Goal: Information Seeking & Learning: Learn about a topic

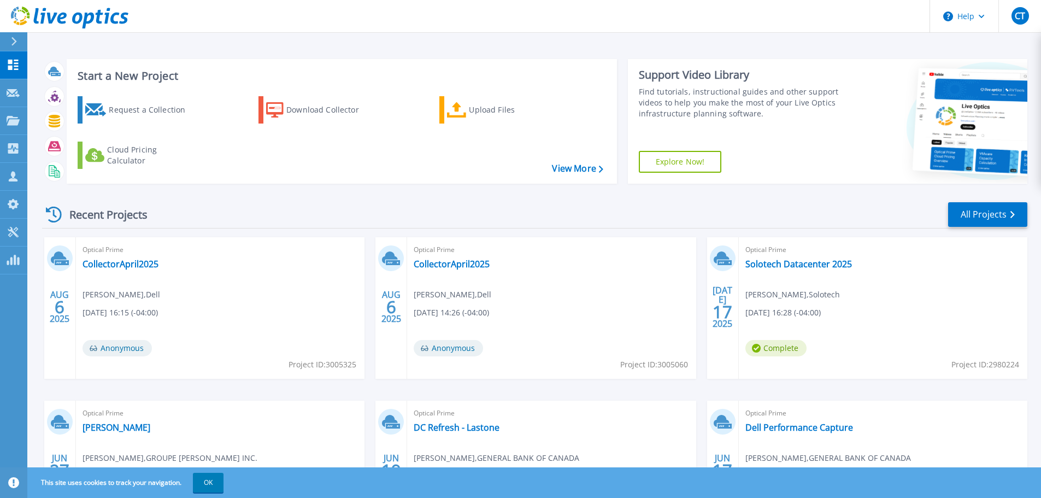
click at [358, 256] on span "Optical Prime" at bounding box center [220, 250] width 275 height 12
click at [811, 265] on link "Solotech Datacenter 2025" at bounding box center [798, 263] width 107 height 11
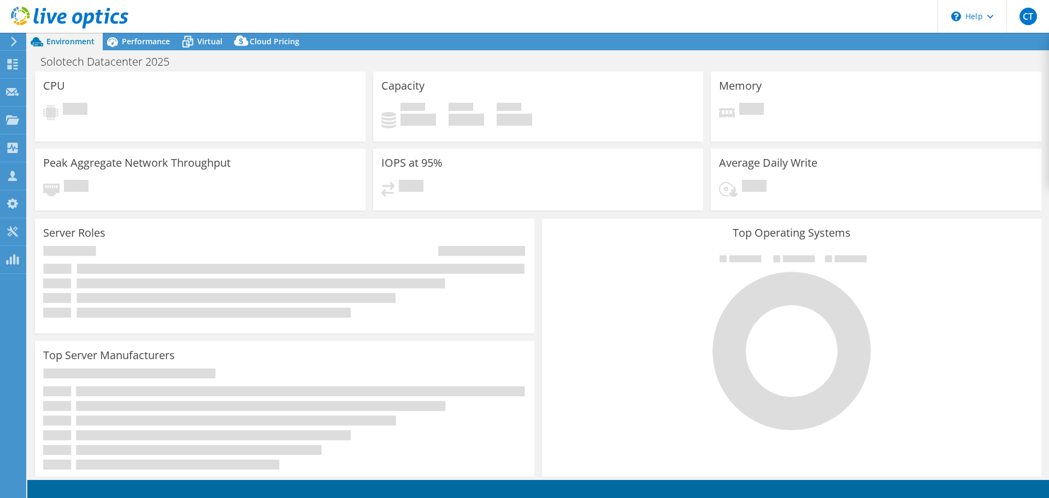
select select "[GEOGRAPHIC_DATA]"
select select "USD"
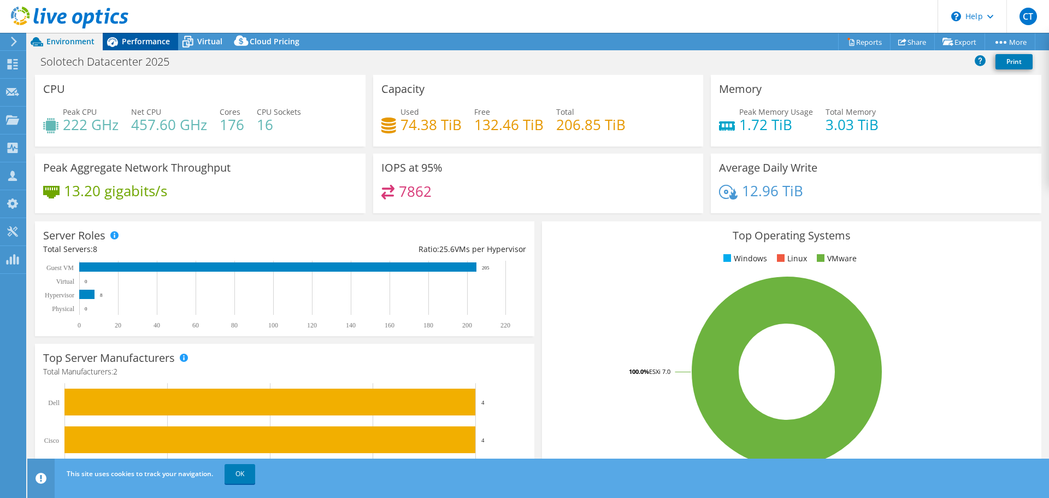
click at [133, 38] on span "Performance" at bounding box center [146, 41] width 48 height 10
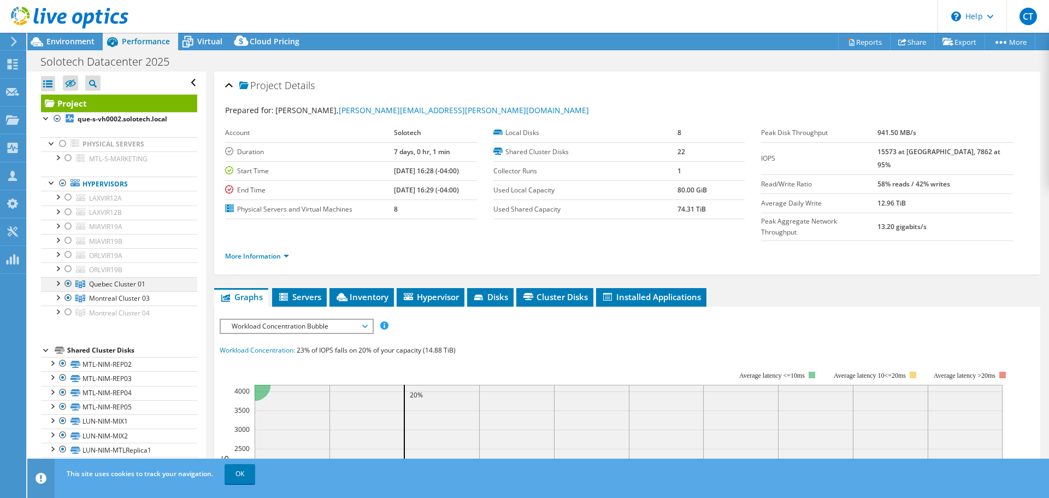
click at [67, 283] on div at bounding box center [68, 283] width 11 height 13
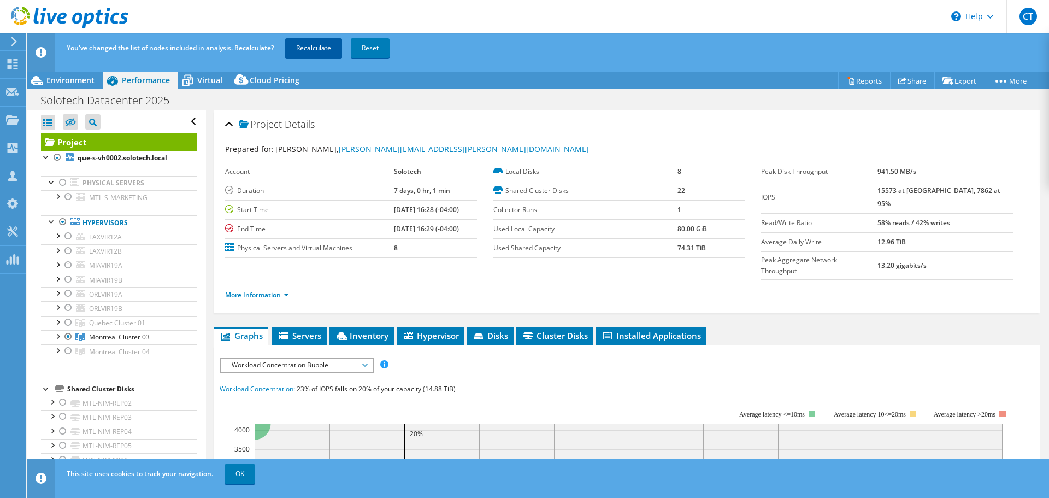
click at [319, 42] on link "Recalculate" at bounding box center [313, 48] width 57 height 20
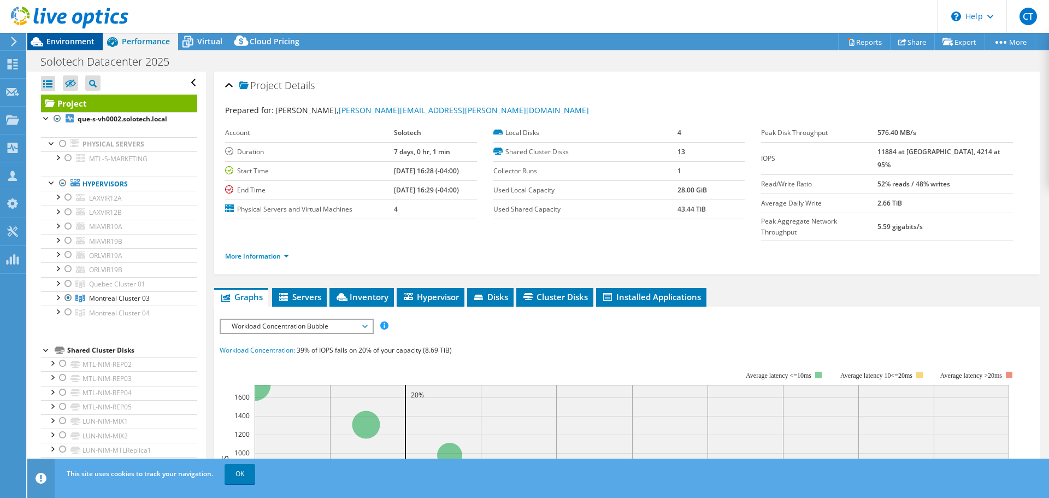
click at [69, 43] on span "Environment" at bounding box center [70, 41] width 48 height 10
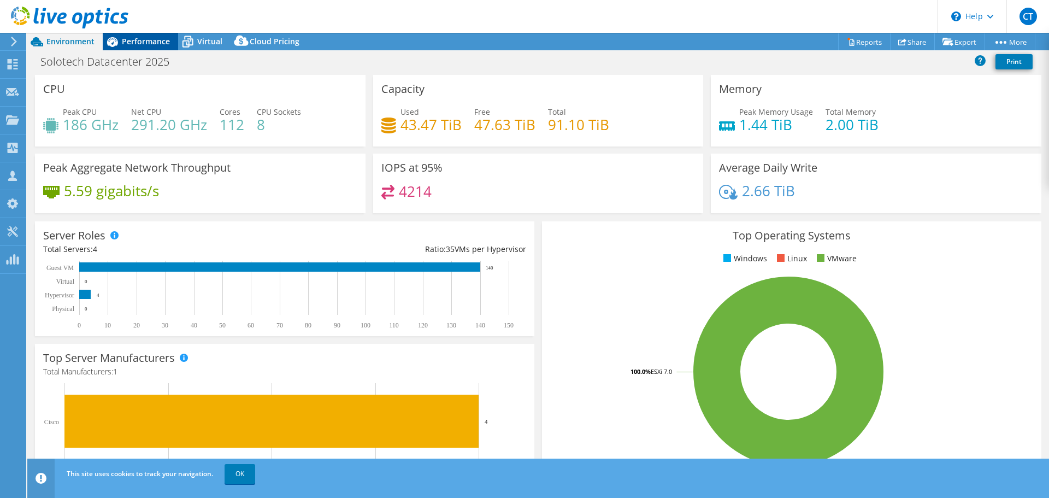
click at [142, 44] on span "Performance" at bounding box center [146, 41] width 48 height 10
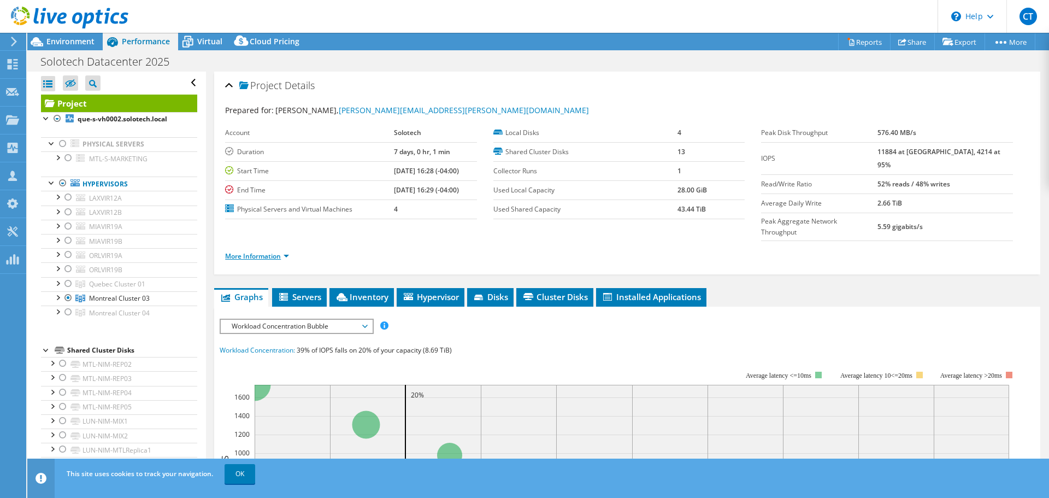
click at [280, 251] on link "More Information" at bounding box center [257, 255] width 64 height 9
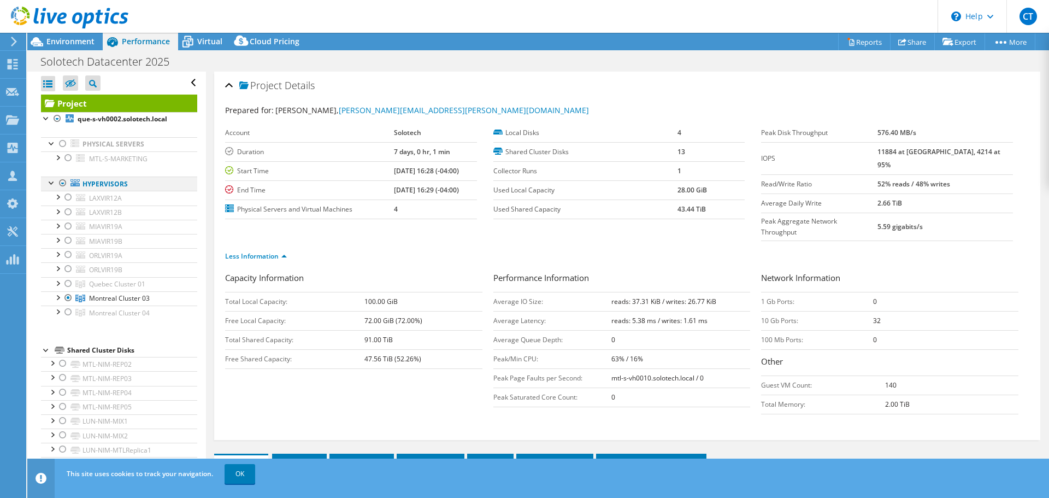
click at [63, 185] on div at bounding box center [62, 183] width 11 height 13
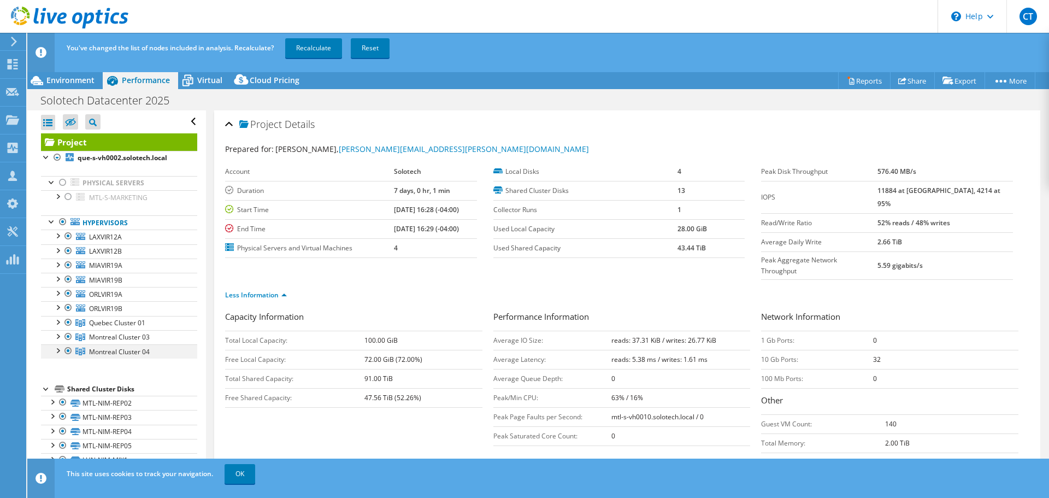
click at [68, 351] on div at bounding box center [68, 350] width 11 height 13
click at [66, 321] on div at bounding box center [68, 322] width 11 height 13
click at [65, 184] on div at bounding box center [62, 182] width 11 height 13
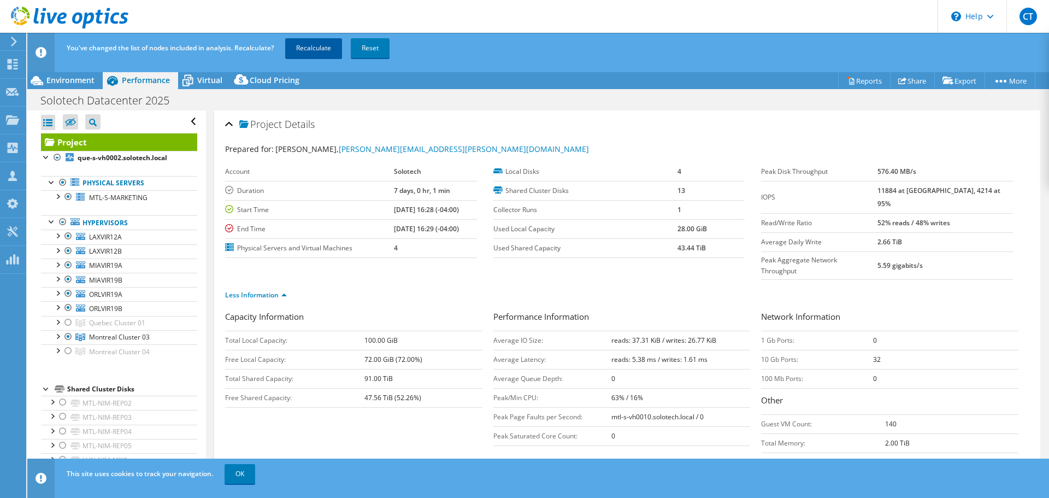
click at [301, 50] on link "Recalculate" at bounding box center [313, 48] width 57 height 20
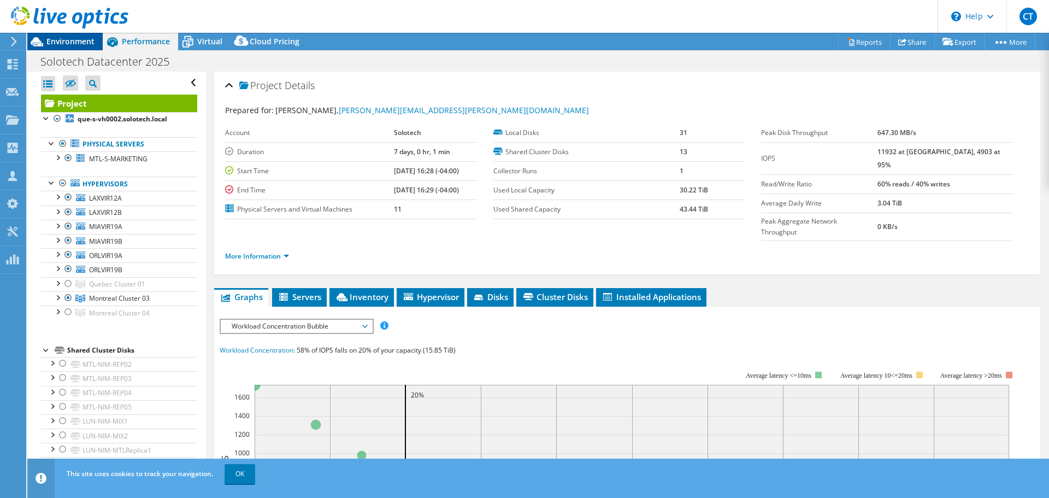
click at [70, 40] on span "Environment" at bounding box center [70, 41] width 48 height 10
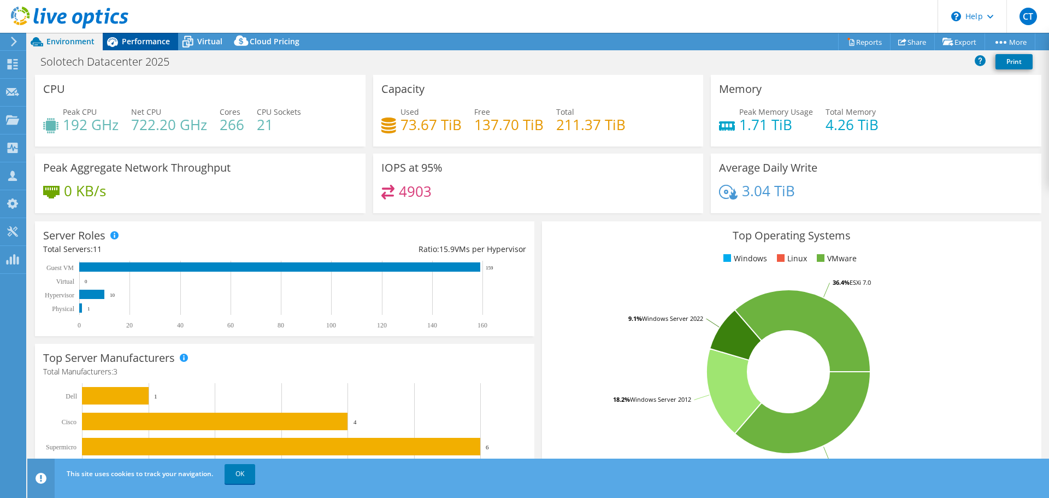
click at [144, 42] on span "Performance" at bounding box center [146, 41] width 48 height 10
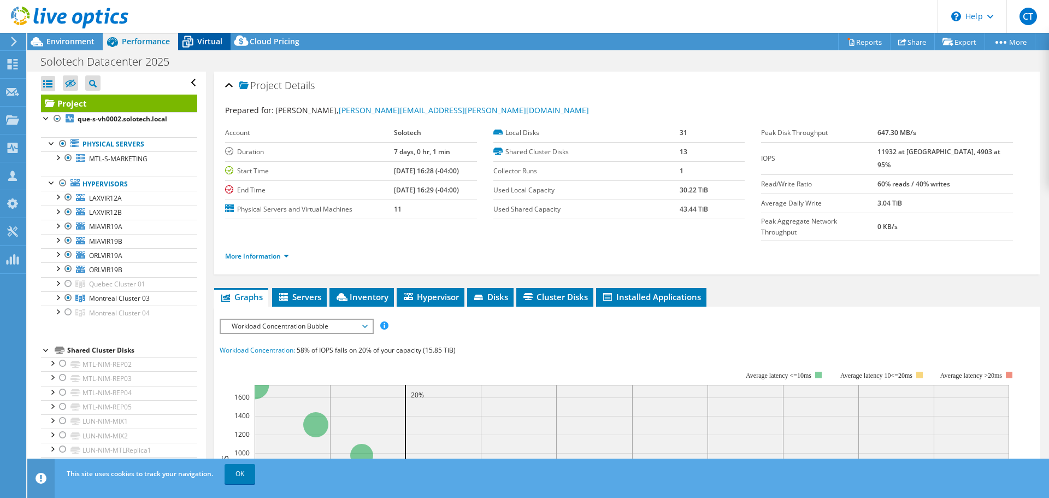
click at [199, 36] on span "Virtual" at bounding box center [209, 41] width 25 height 10
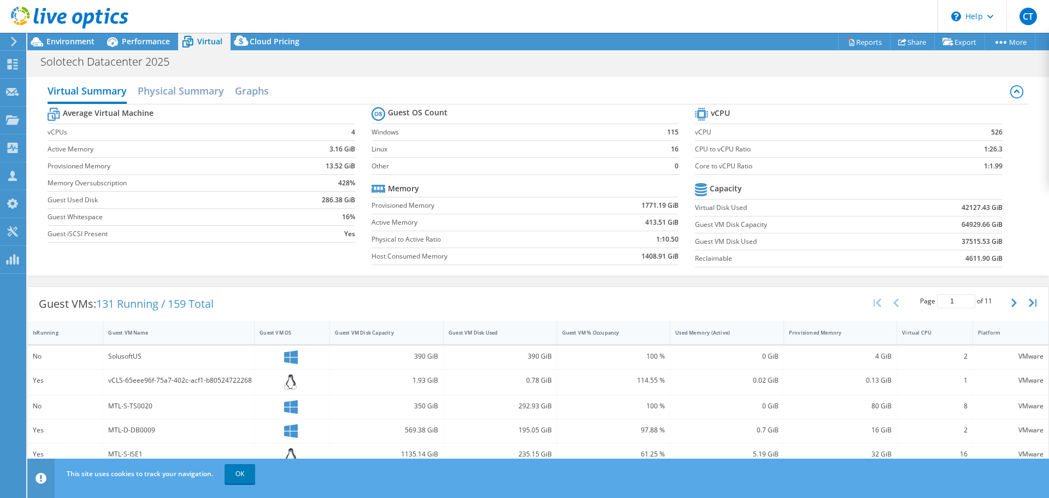
click at [64, 29] on link at bounding box center [69, 26] width 117 height 9
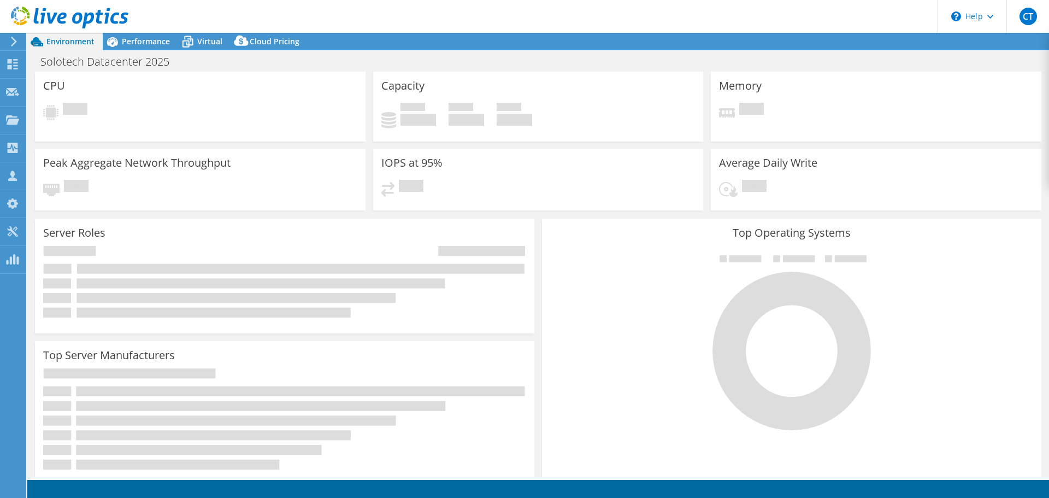
select select
select select "[GEOGRAPHIC_DATA]"
select select "USD"
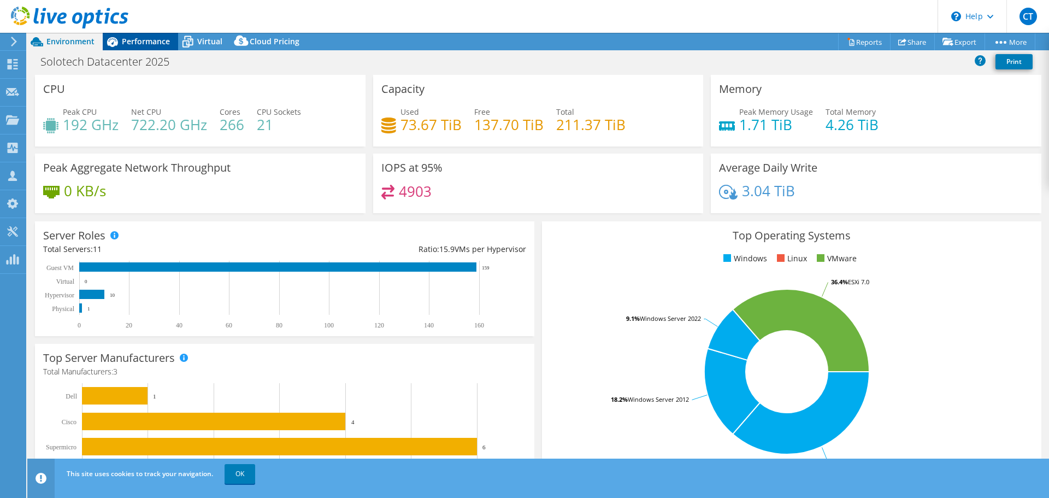
click at [132, 37] on span "Performance" at bounding box center [146, 41] width 48 height 10
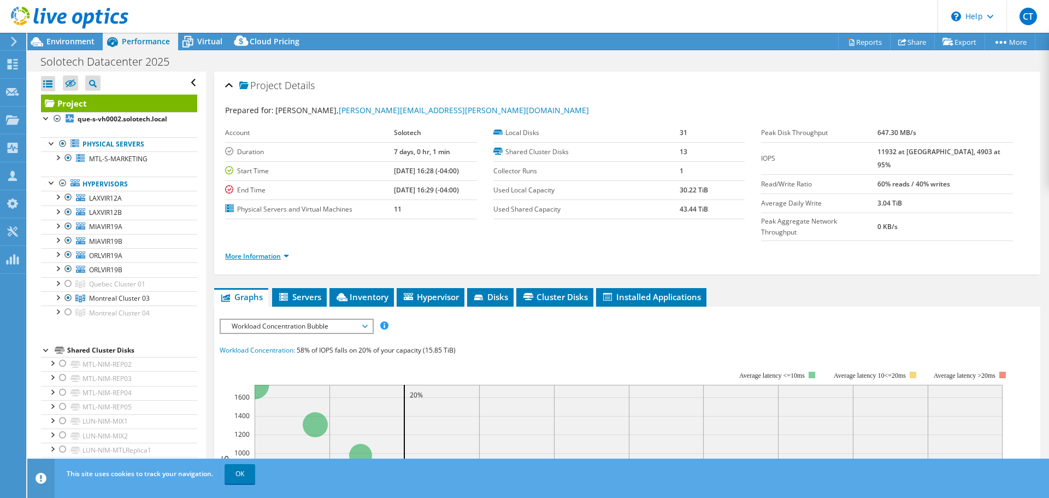
click at [286, 250] on li "More Information" at bounding box center [260, 256] width 70 height 12
click at [286, 251] on link "More Information" at bounding box center [257, 255] width 64 height 9
